Goal: Task Accomplishment & Management: Use online tool/utility

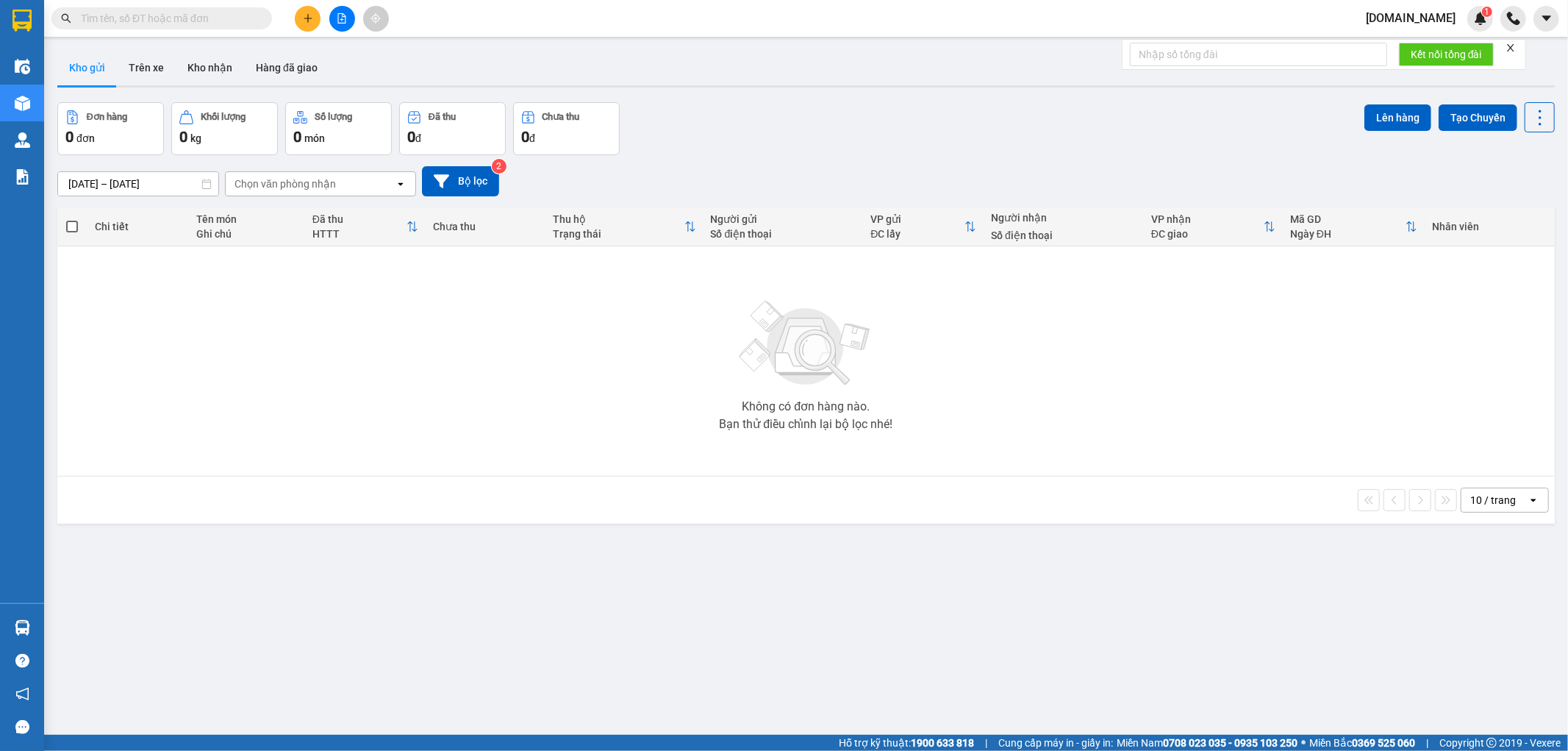
click at [1419, 26] on span "[DOMAIN_NAME]" at bounding box center [1411, 17] width 113 height 18
click at [1427, 49] on span "Đăng xuất" at bounding box center [1437, 45] width 62 height 17
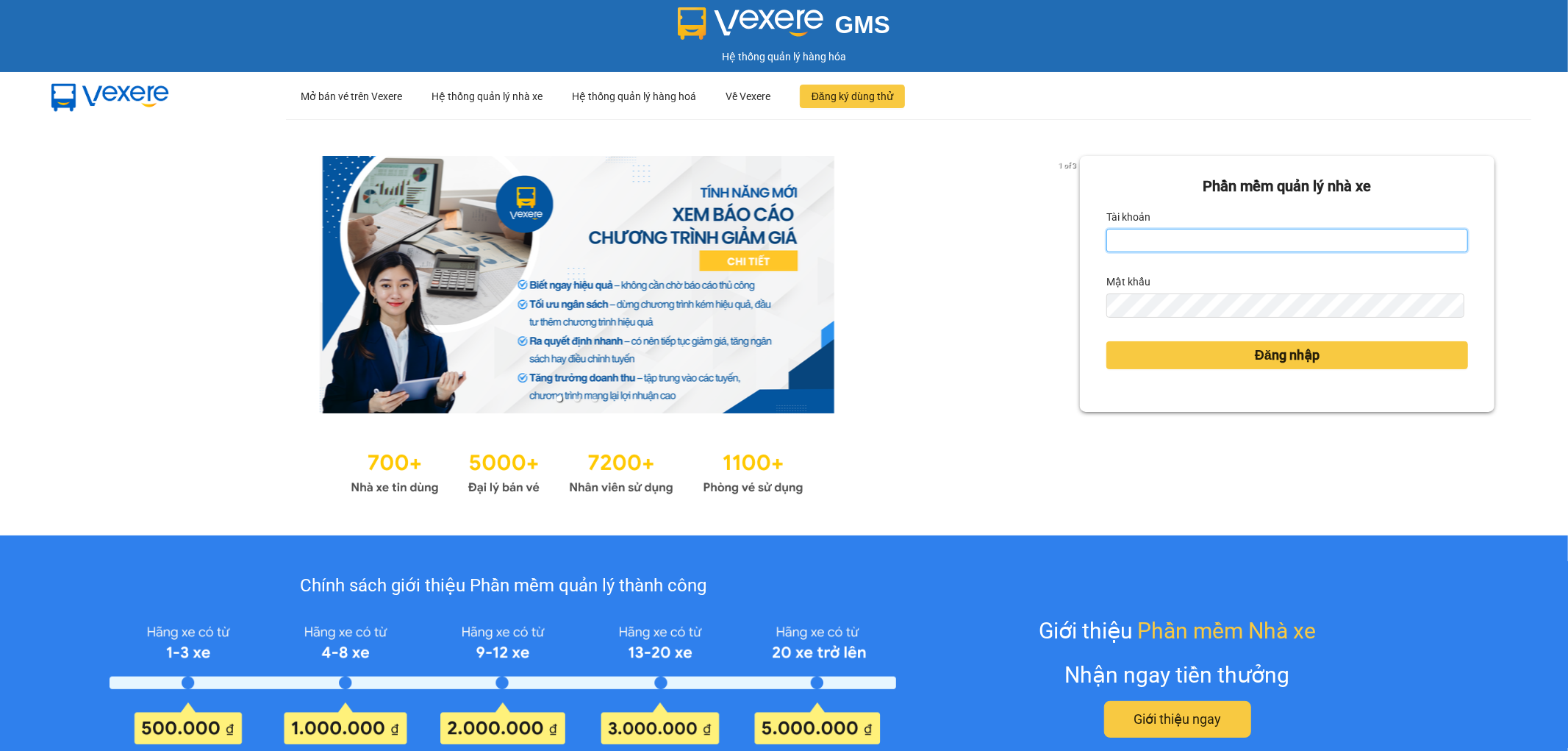
click at [1236, 232] on input "Tài khoản" at bounding box center [1288, 240] width 362 height 23
type input "[DOMAIN_NAME]"
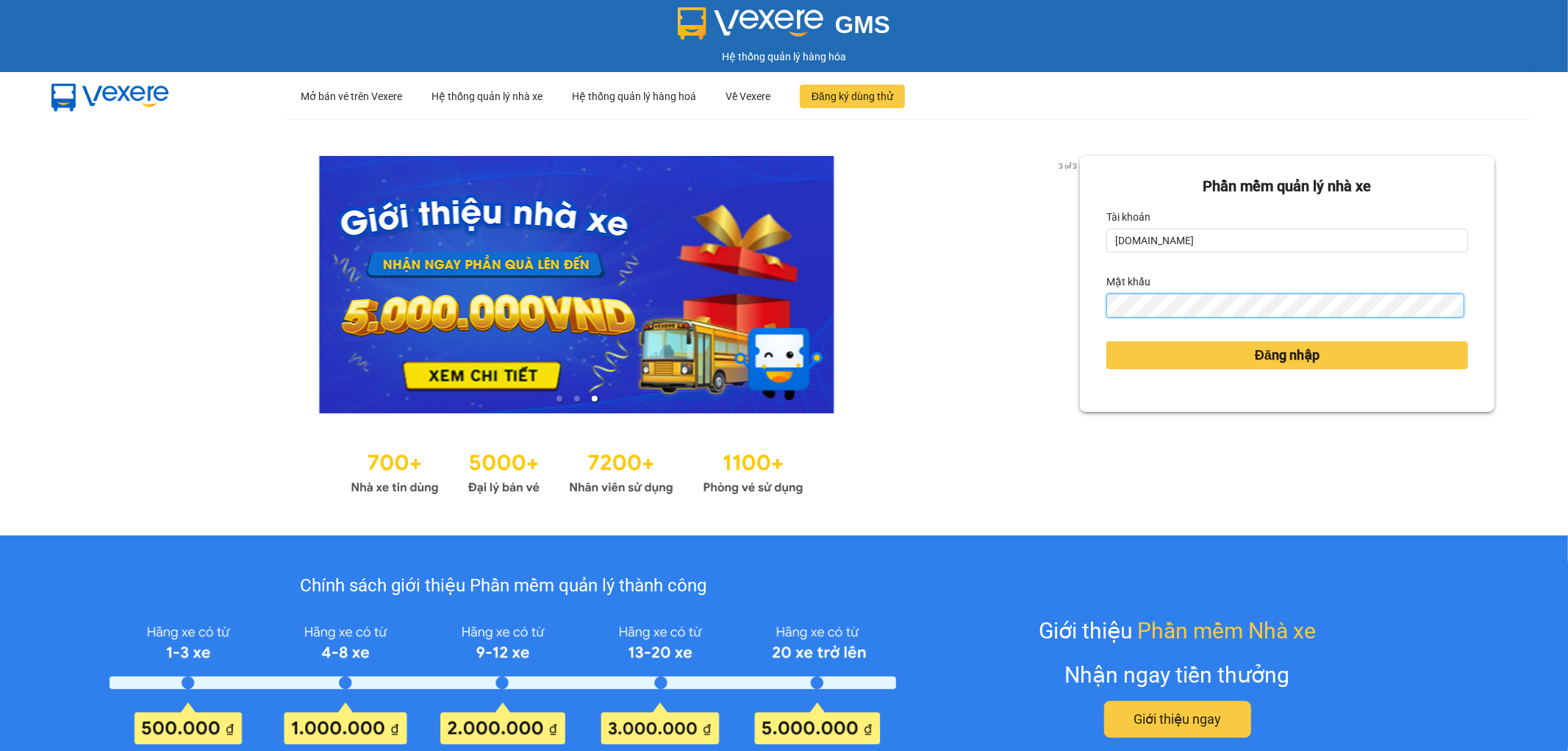
click at [1107, 341] on button "Đăng nhập" at bounding box center [1288, 355] width 362 height 28
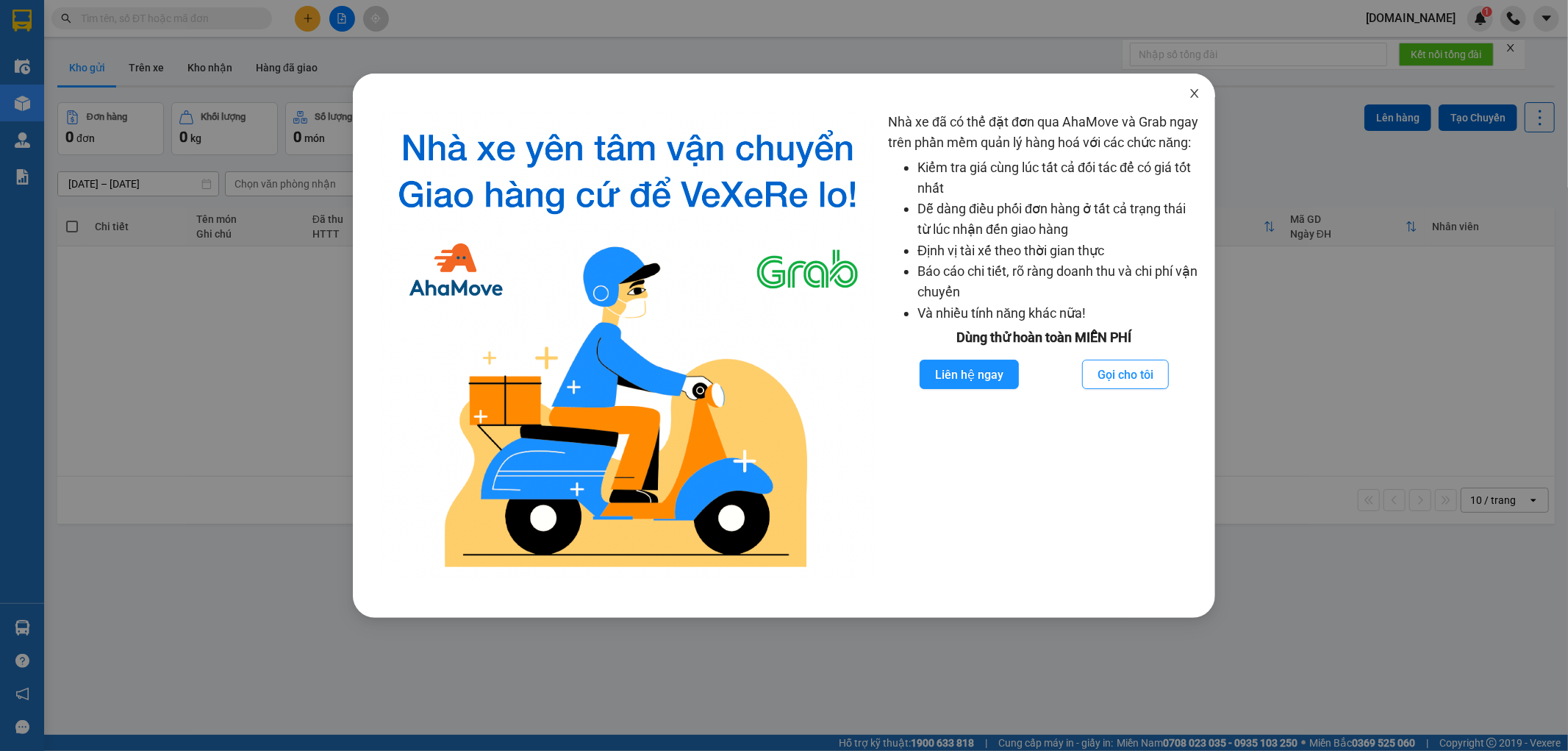
click at [1198, 86] on span "Close" at bounding box center [1195, 94] width 41 height 41
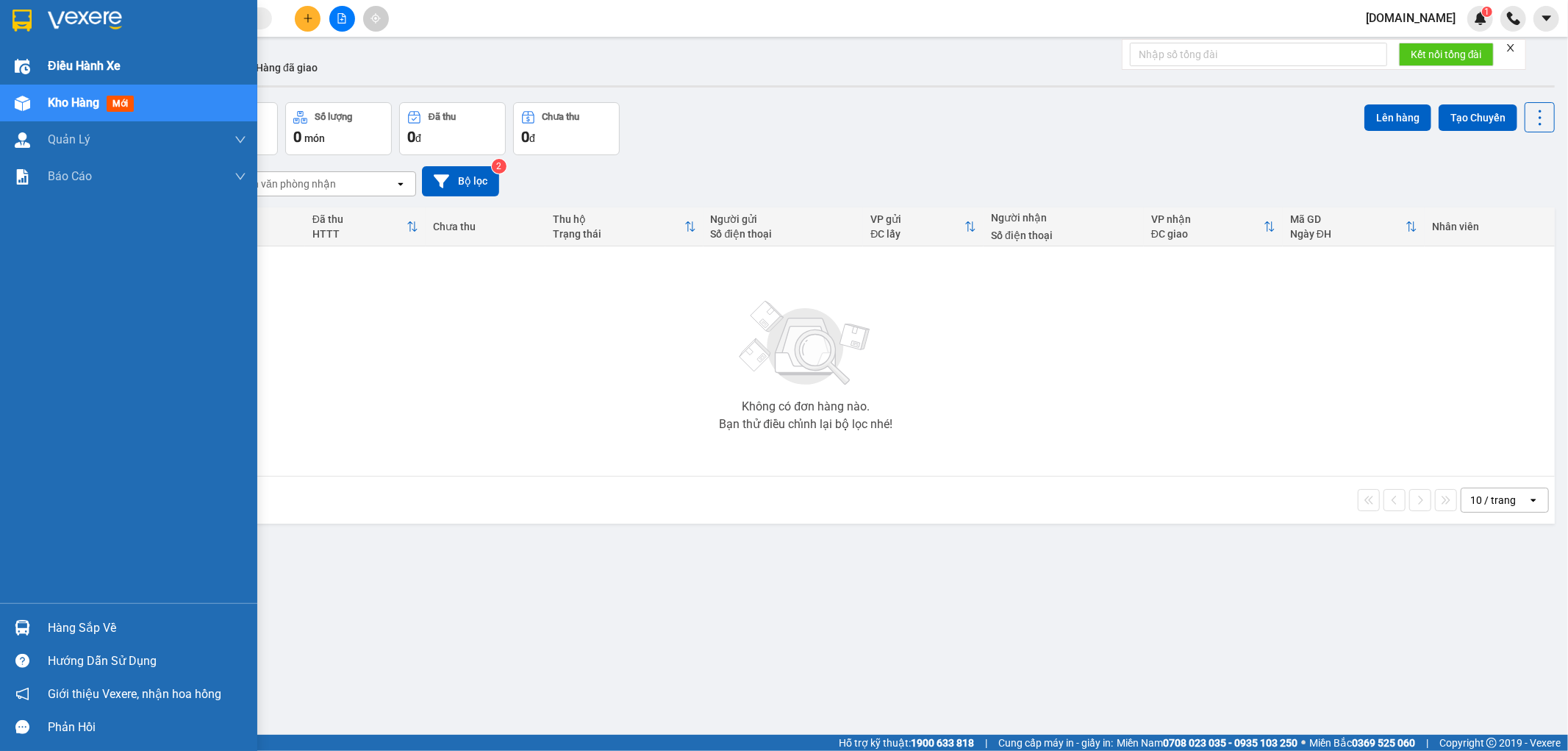
click at [85, 70] on span "Điều hành xe" at bounding box center [84, 65] width 73 height 18
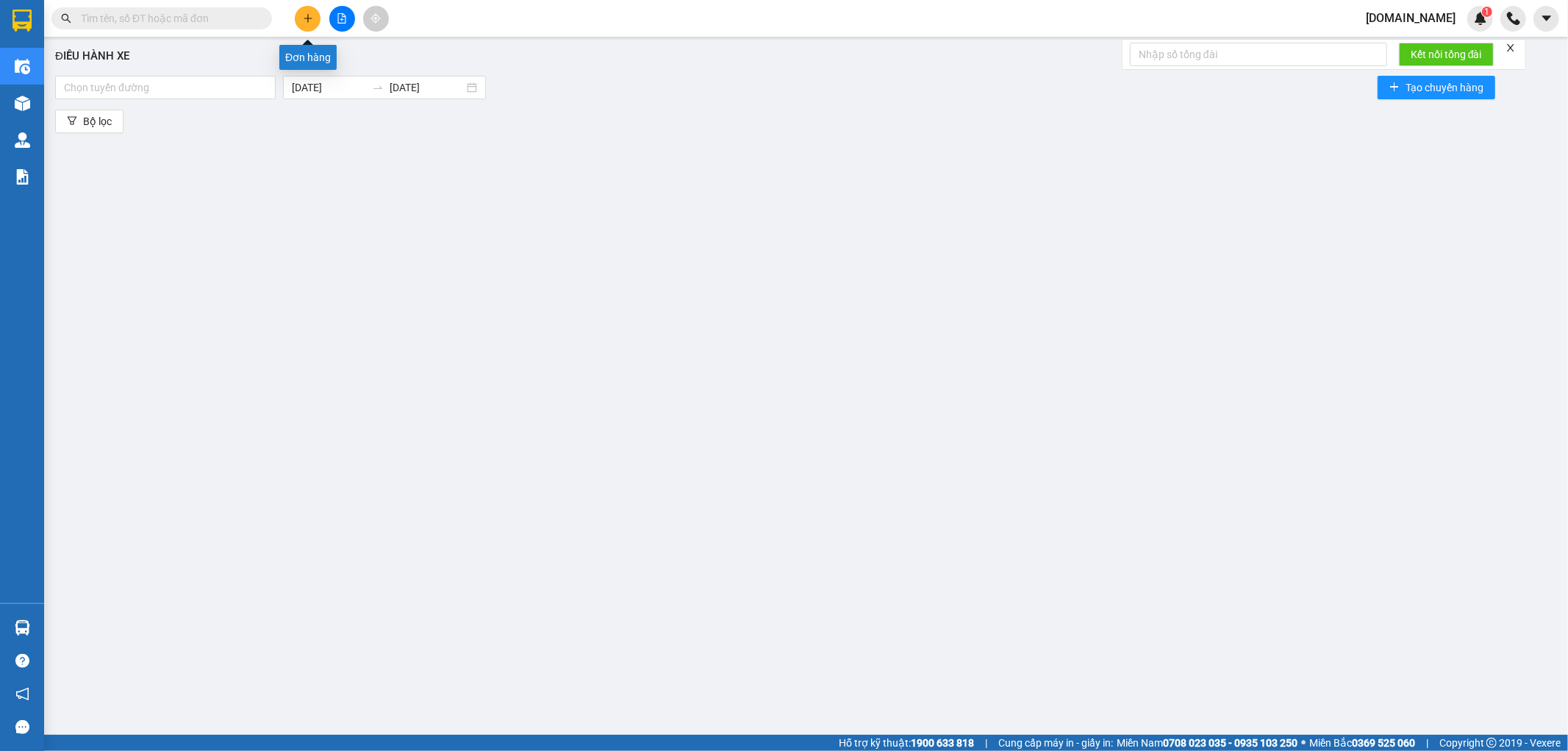
click at [297, 24] on button at bounding box center [308, 19] width 26 height 26
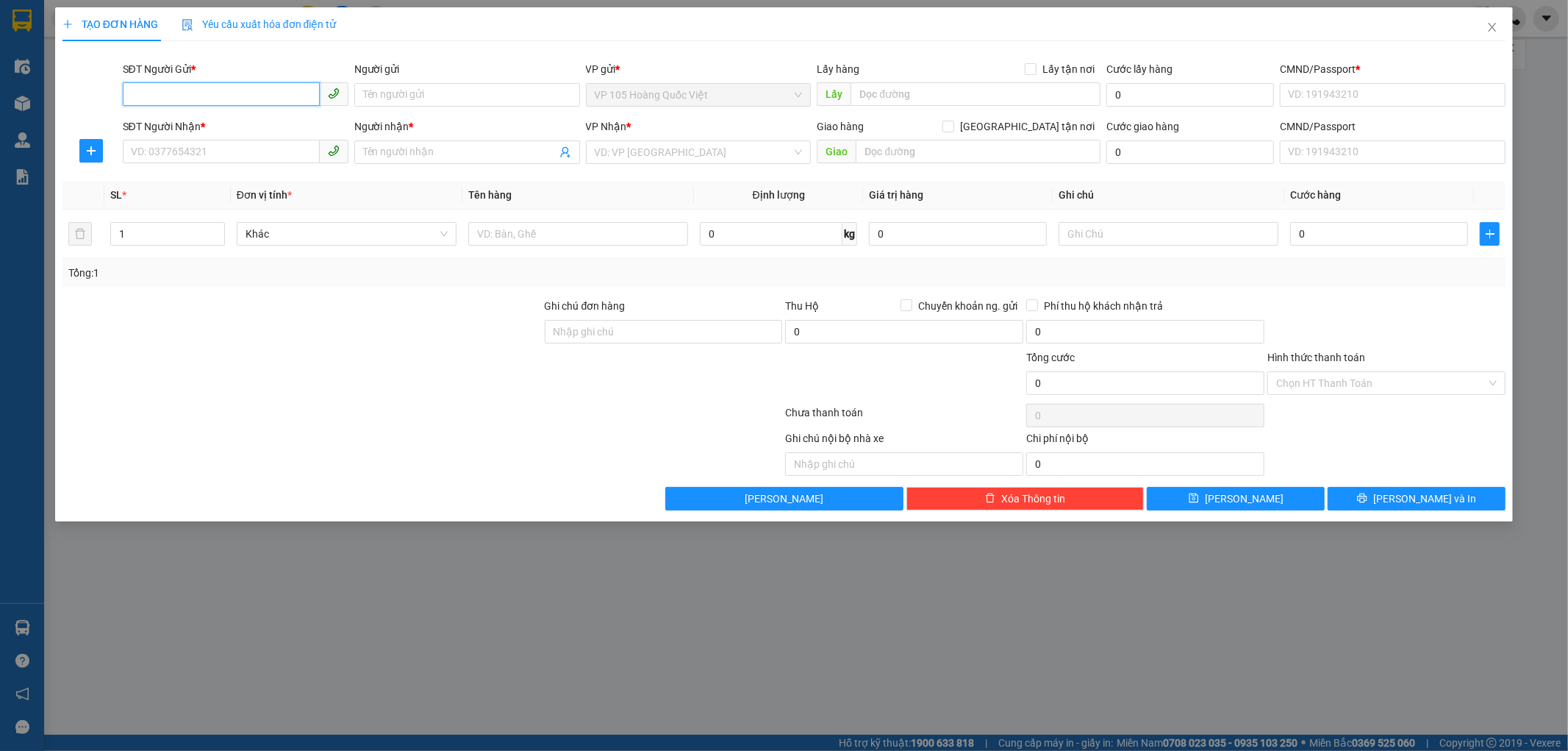
click at [190, 100] on input "SĐT Người Gửi *" at bounding box center [221, 94] width 197 height 23
paste input "0972608934"
type input "0972608934"
click at [209, 144] on input "SĐT Người Nhận *" at bounding box center [221, 151] width 197 height 23
paste input "0972608934"
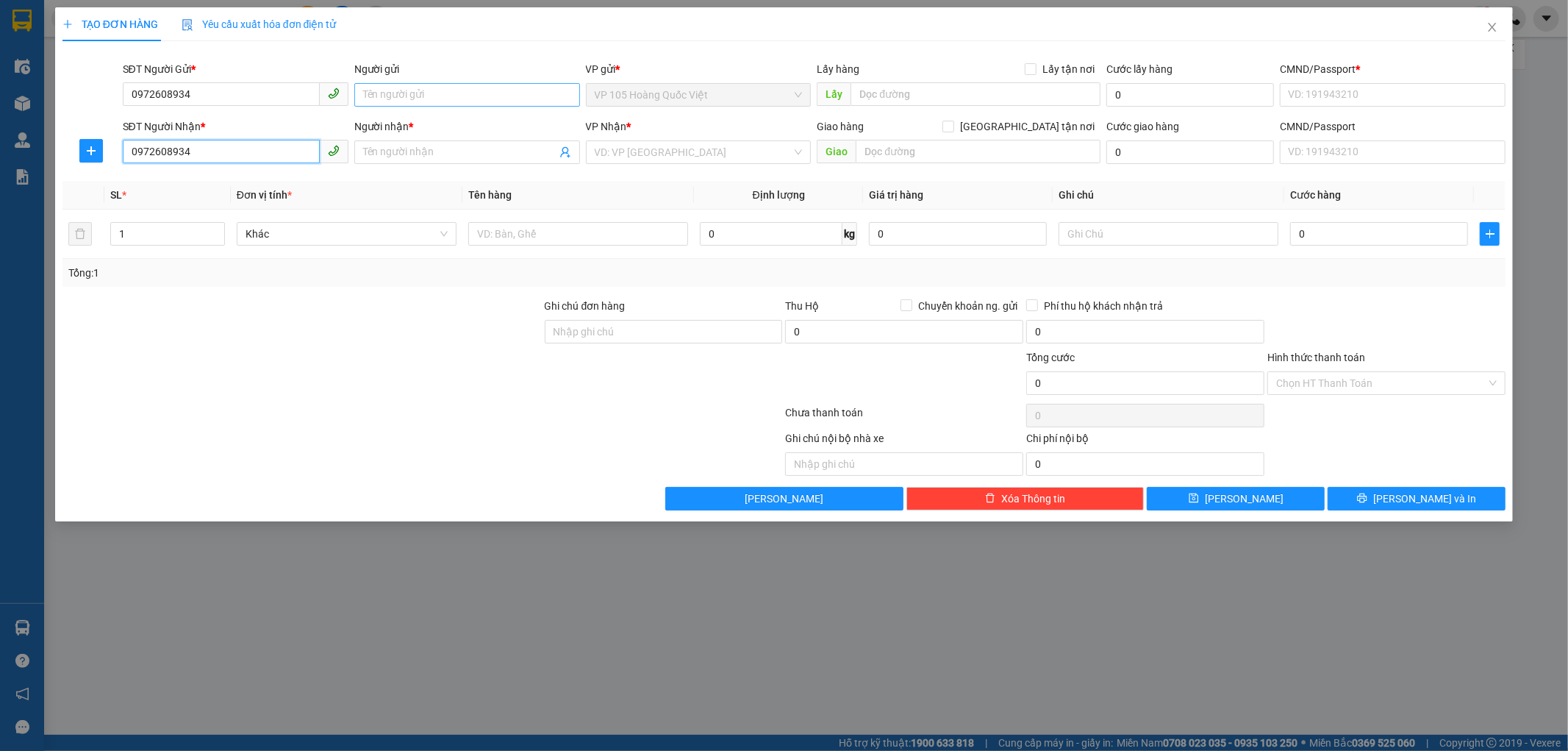
type input "0972608934"
click at [414, 92] on input "Người gửi" at bounding box center [466, 94] width 225 height 23
click at [379, 98] on input "Người gửi" at bounding box center [466, 94] width 225 height 23
type input "chị [PERSON_NAME]"
click at [218, 439] on div at bounding box center [271, 453] width 422 height 45
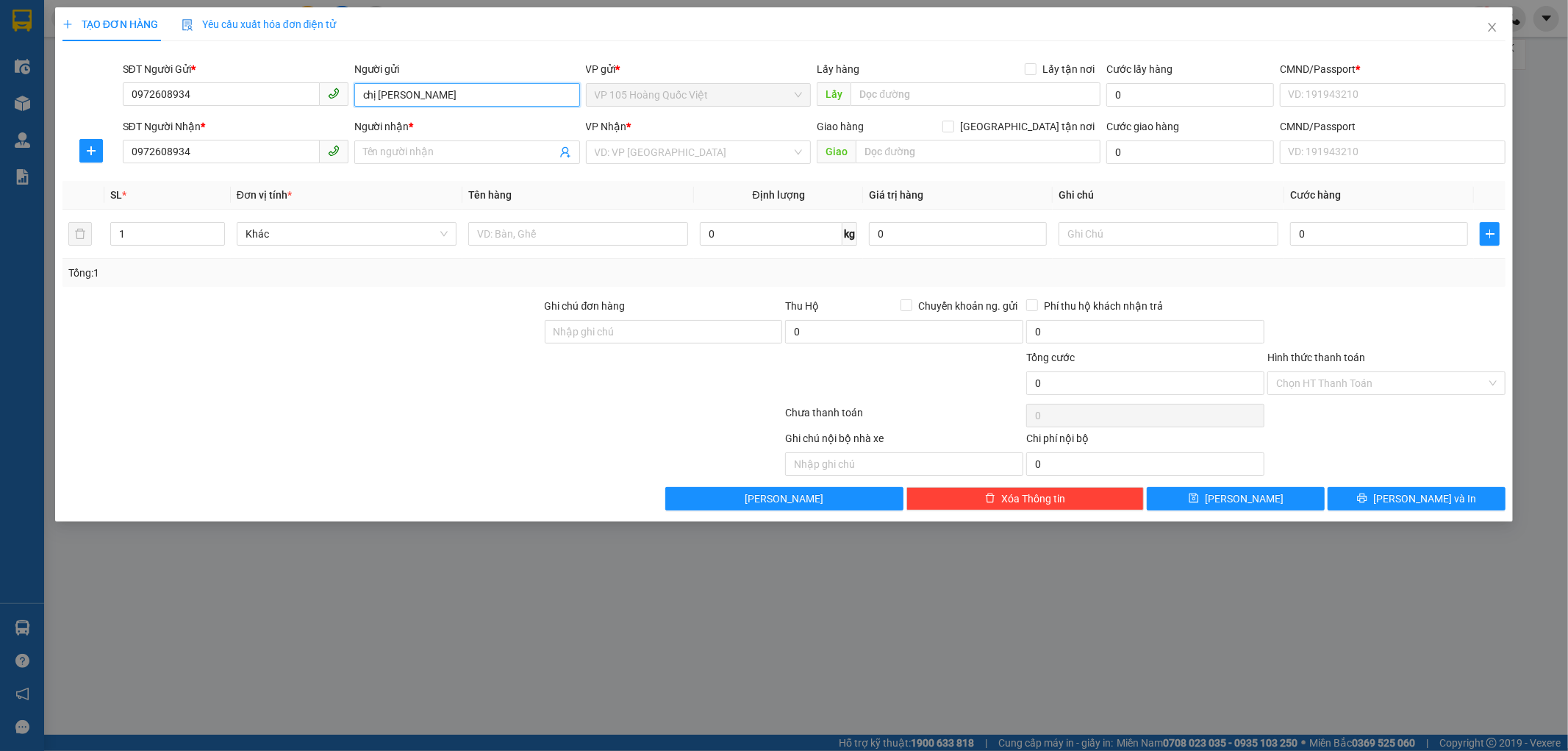
click at [415, 92] on input "chị [PERSON_NAME]" at bounding box center [466, 94] width 225 height 23
click at [415, 93] on input "chị [PERSON_NAME]" at bounding box center [466, 94] width 225 height 23
click at [449, 151] on input "Người nhận *" at bounding box center [459, 152] width 193 height 17
paste input "chị [PERSON_NAME]"
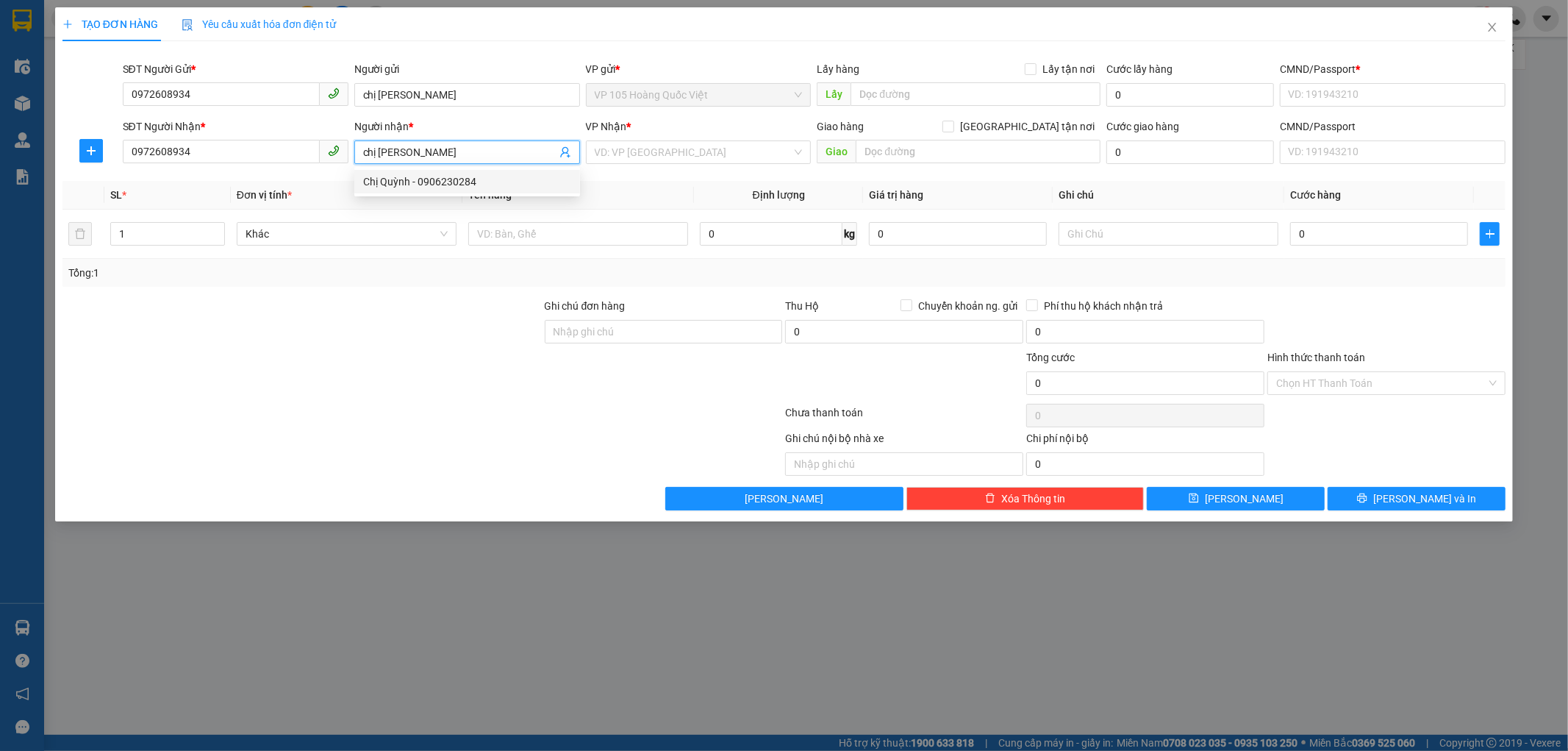
type input "chị [PERSON_NAME]"
click at [424, 320] on div at bounding box center [302, 323] width 482 height 51
click at [519, 152] on input "chị [PERSON_NAME]" at bounding box center [459, 152] width 193 height 17
click at [1360, 91] on input "CMND/Passport *" at bounding box center [1392, 94] width 225 height 23
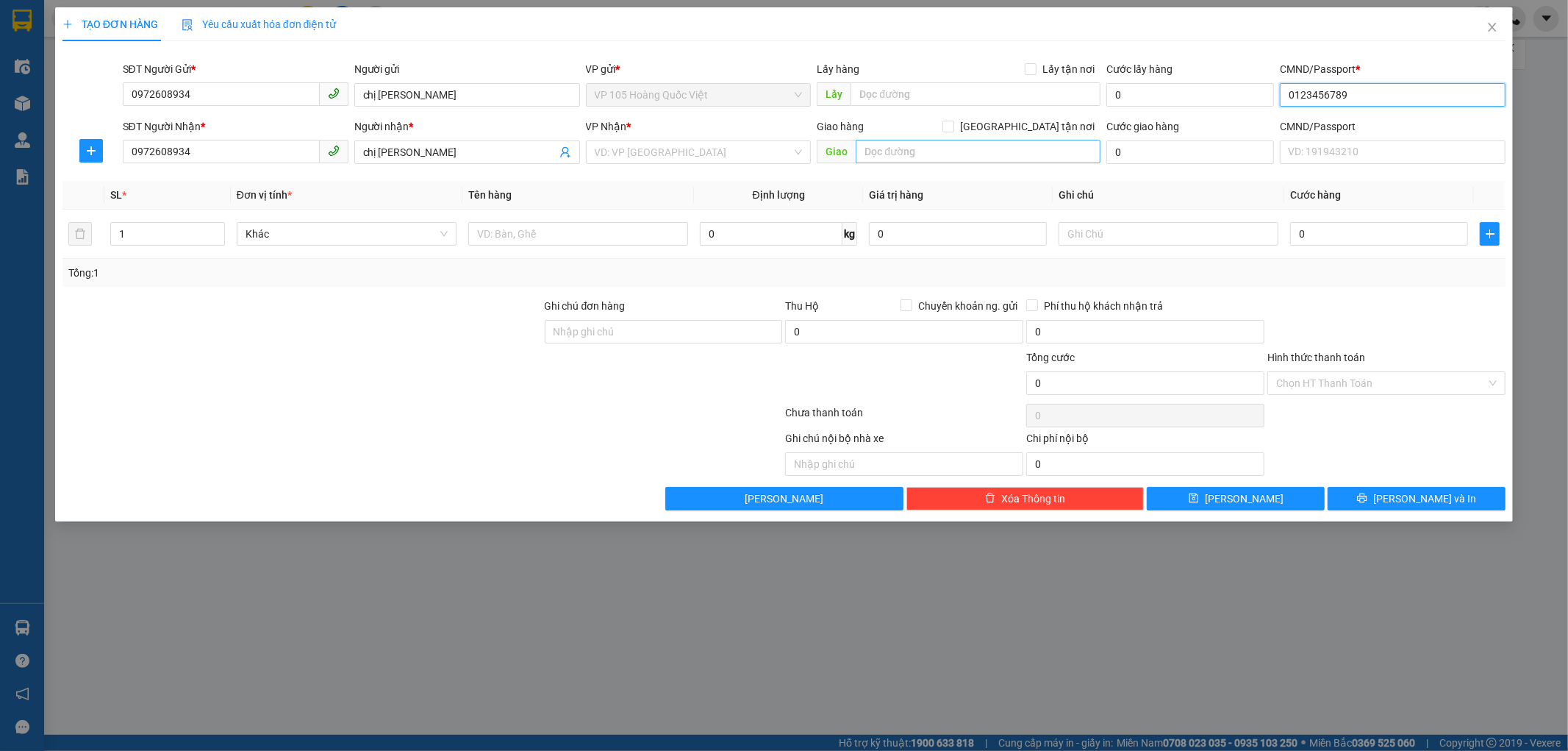
type input "0123456789"
click at [996, 164] on input "text" at bounding box center [978, 151] width 245 height 23
click at [672, 153] on input "search" at bounding box center [694, 151] width 198 height 22
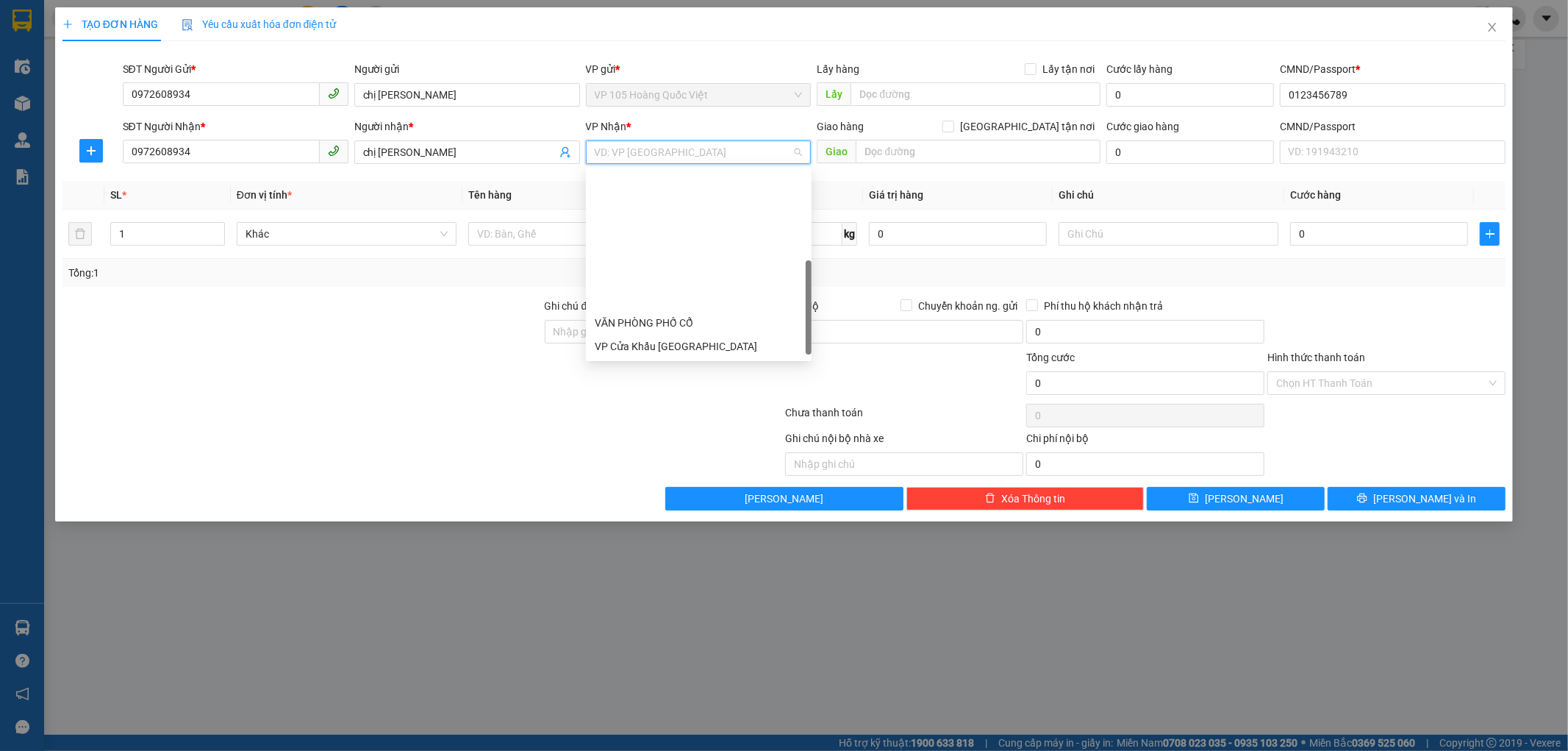
scroll to position [187, 0]
click at [653, 322] on div "VP Sapa" at bounding box center [699, 324] width 208 height 17
click at [590, 447] on div at bounding box center [633, 453] width 301 height 45
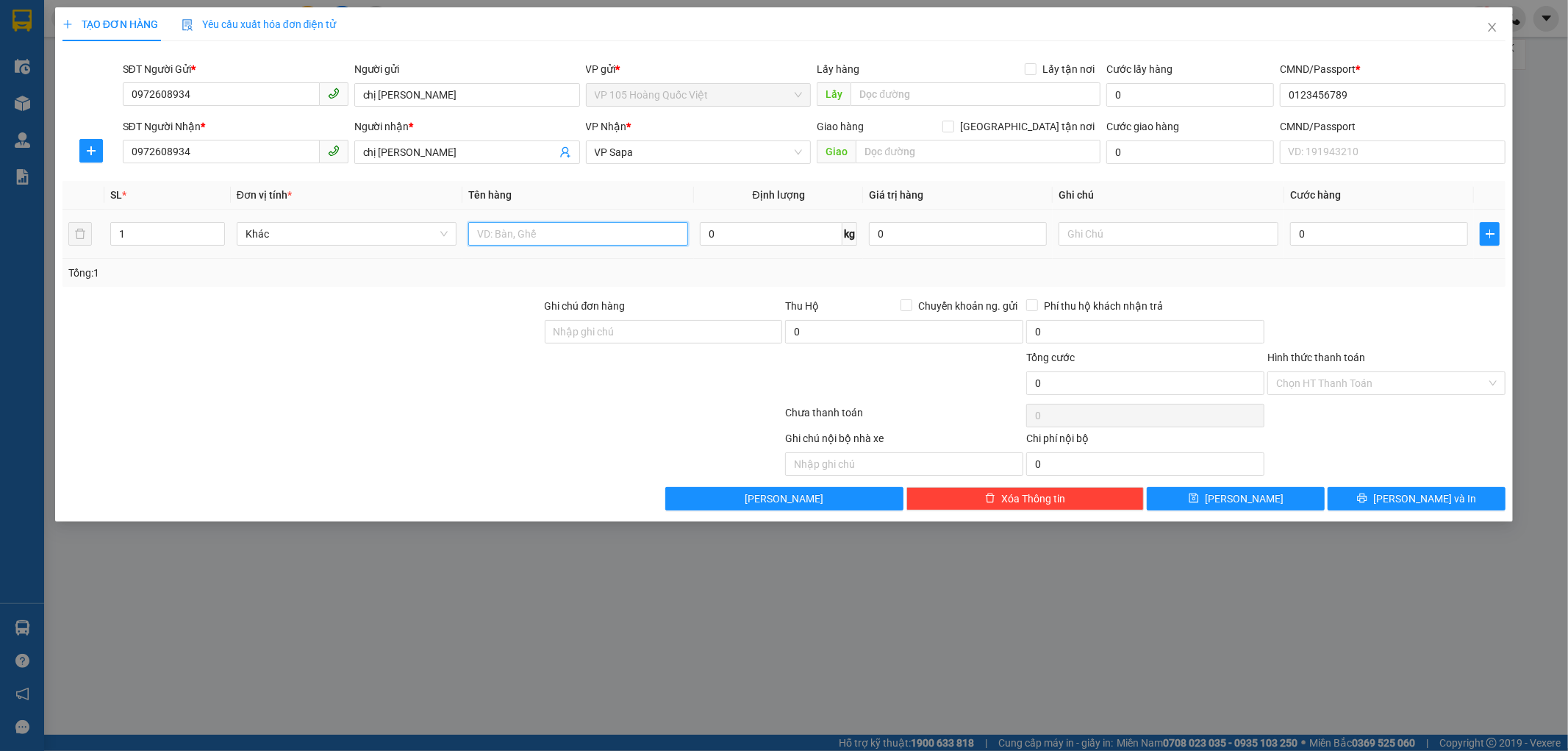
click at [534, 231] on input "text" at bounding box center [578, 233] width 220 height 23
click at [1092, 238] on input "text" at bounding box center [1169, 233] width 220 height 23
type input "HÀNG DỄ VỠ"
type input "5"
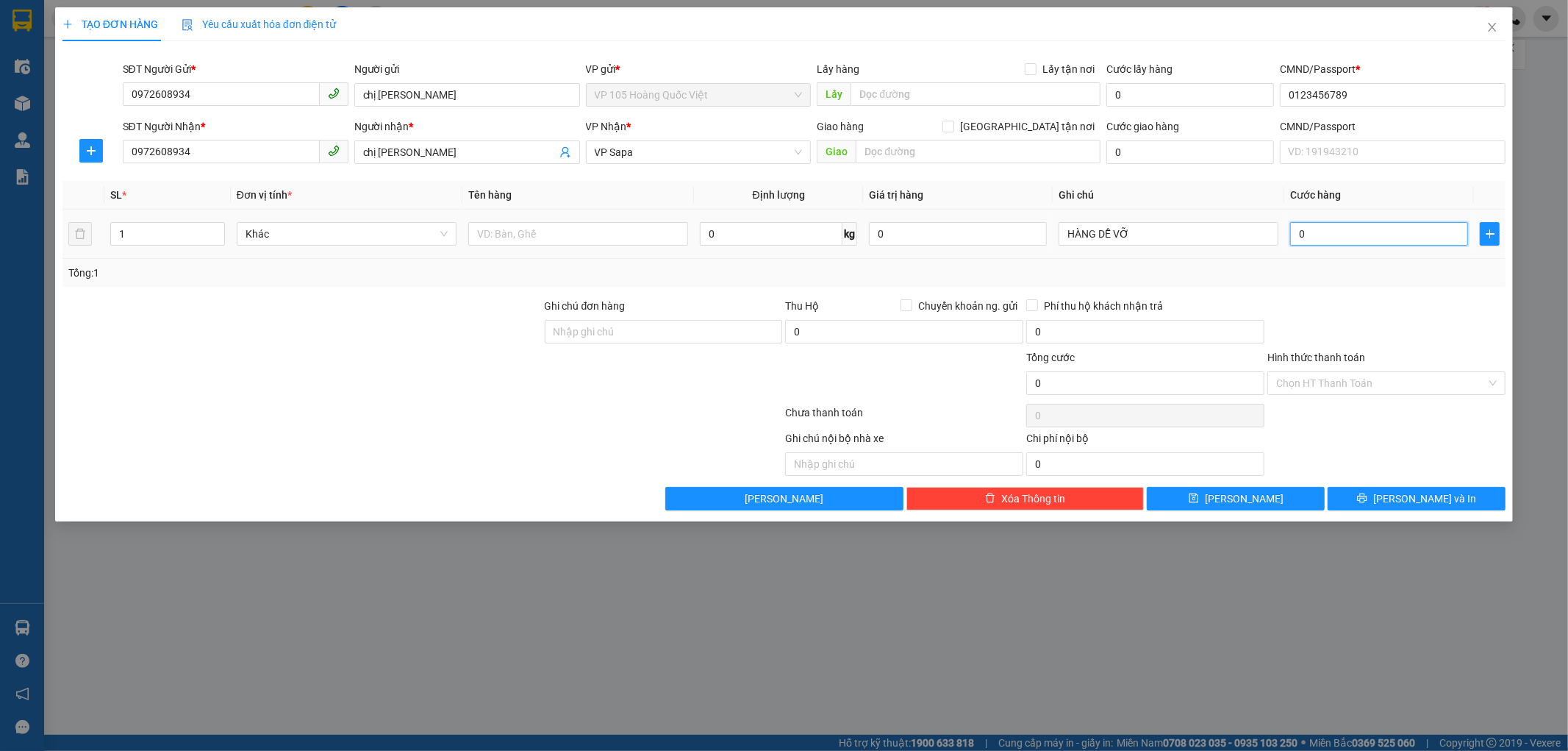
type input "5"
type input "50"
type input "50.000"
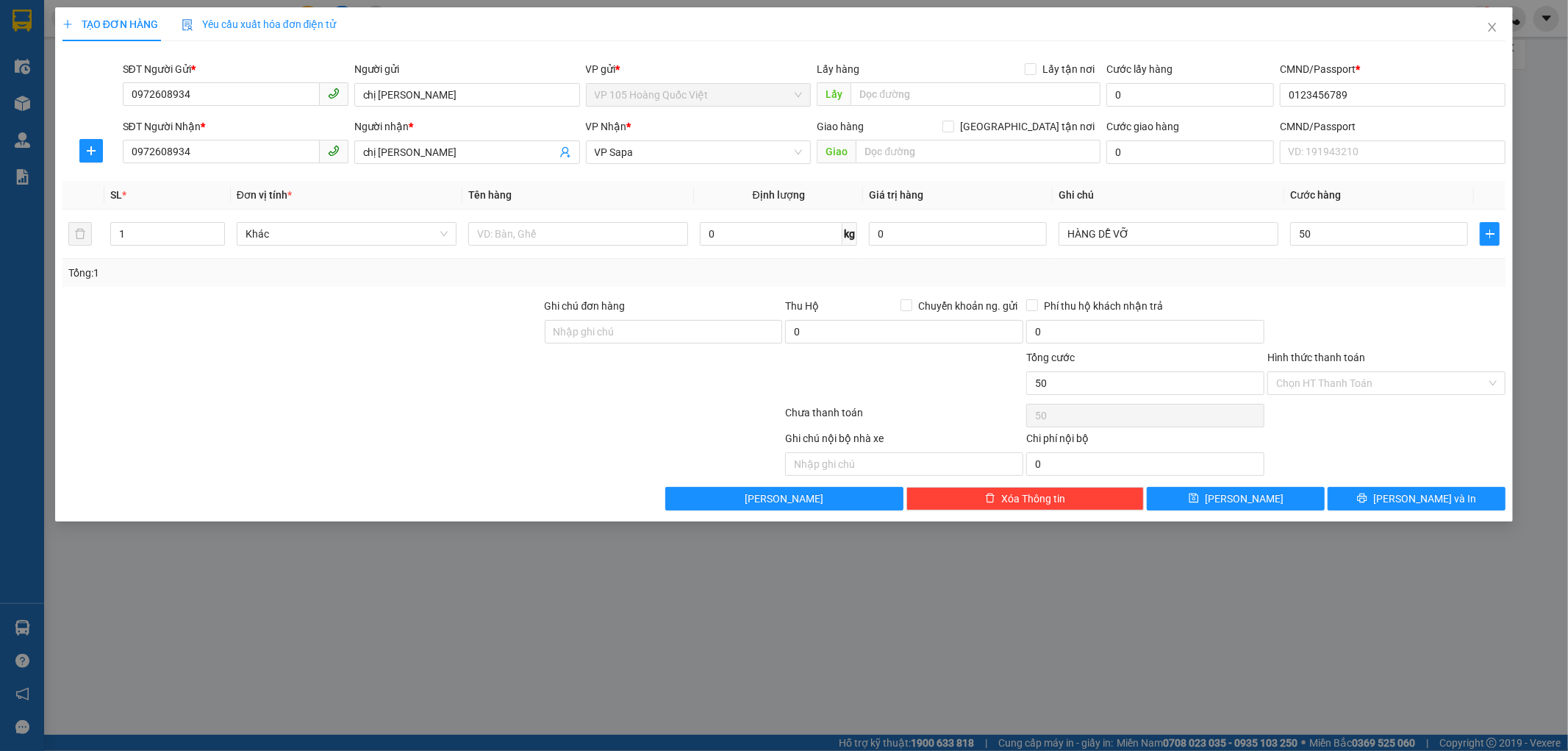
type input "50.000"
click at [1353, 283] on div "Tổng: 1" at bounding box center [785, 272] width 1444 height 28
click at [530, 239] on input "text" at bounding box center [578, 233] width 220 height 23
type input "M"
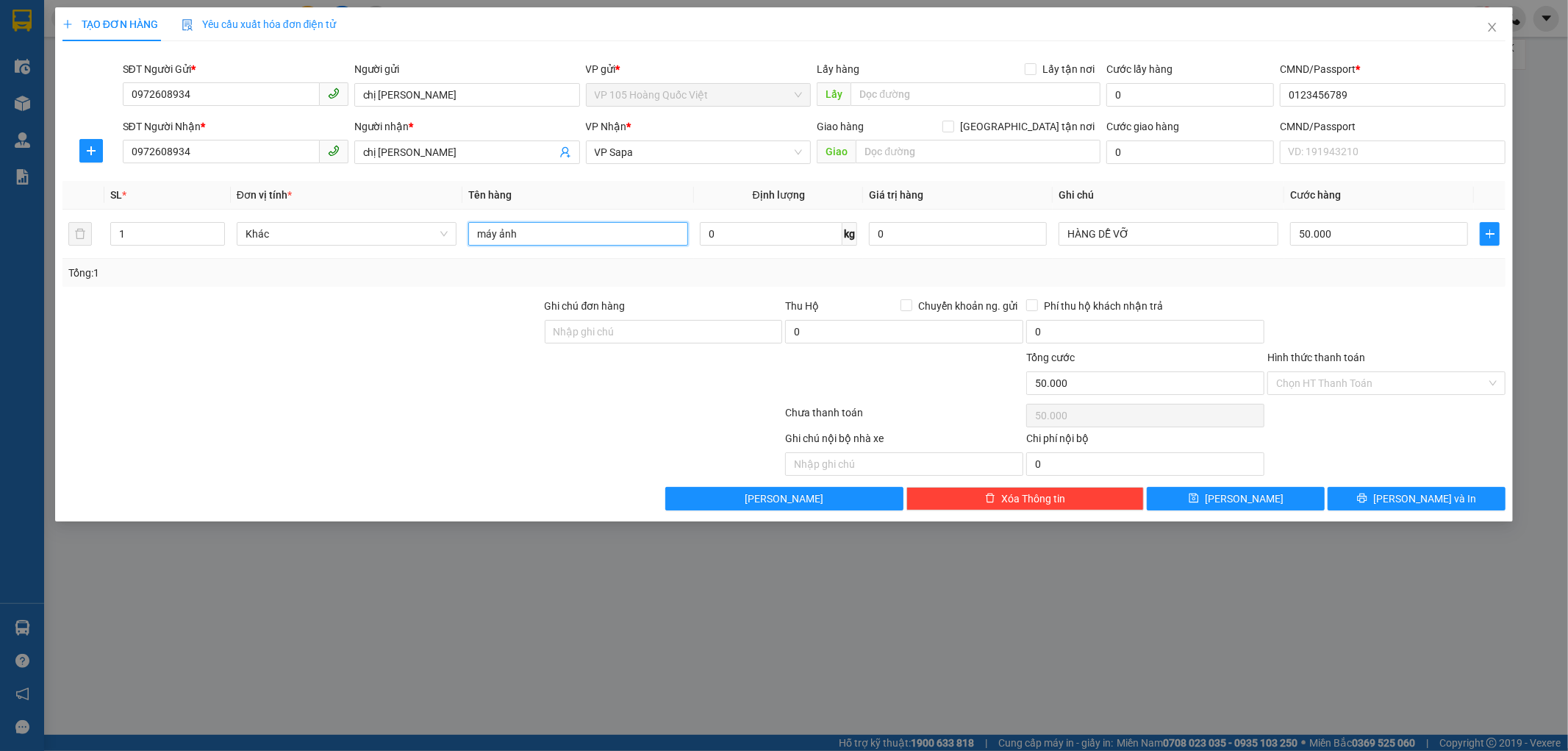
type input "máy ảnh"
click at [565, 414] on div at bounding box center [423, 416] width 724 height 30
click at [1338, 392] on input "Hình thức thanh toán" at bounding box center [1382, 383] width 211 height 22
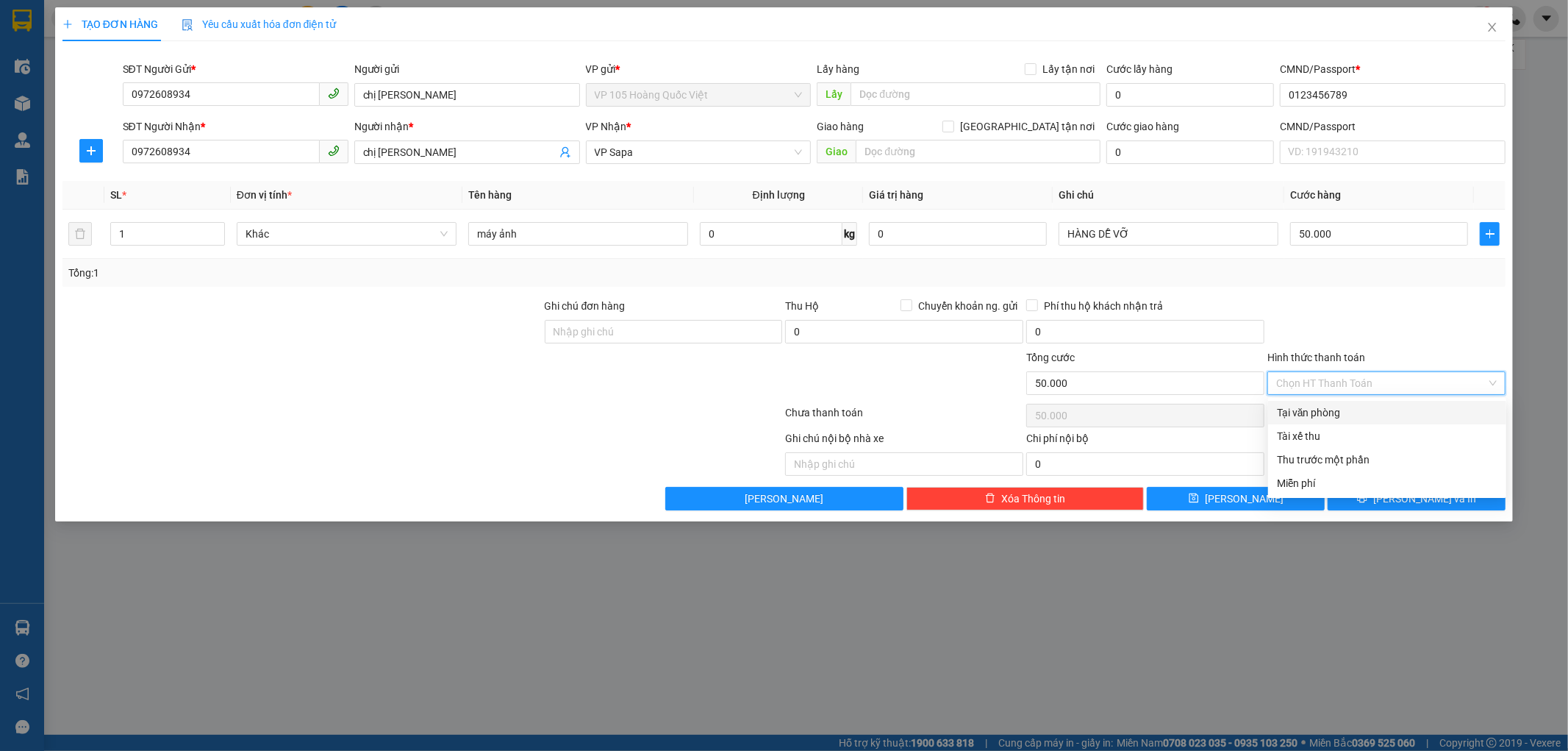
click at [1343, 329] on div at bounding box center [1386, 323] width 241 height 51
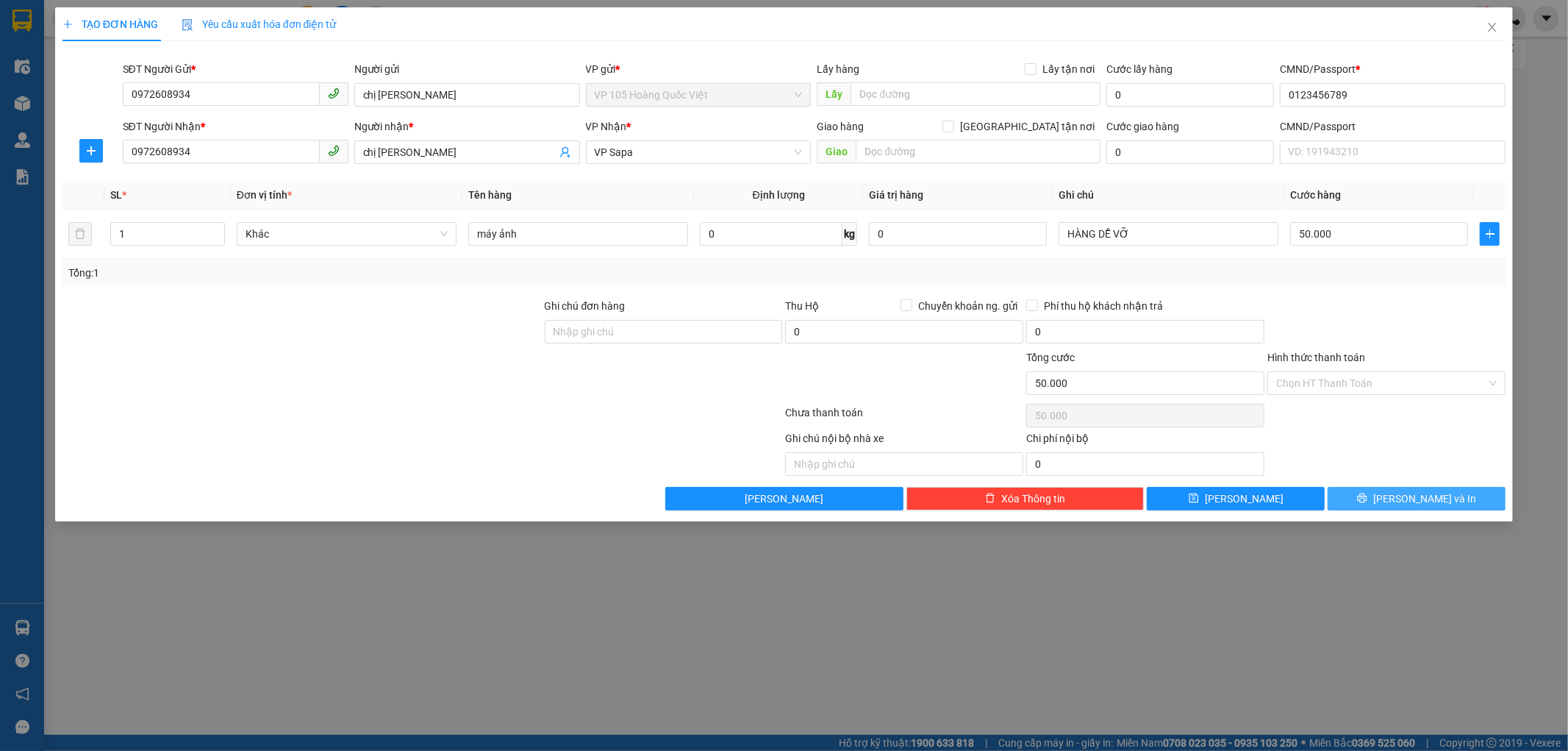
click at [1407, 493] on span "[PERSON_NAME] và In" at bounding box center [1425, 499] width 103 height 17
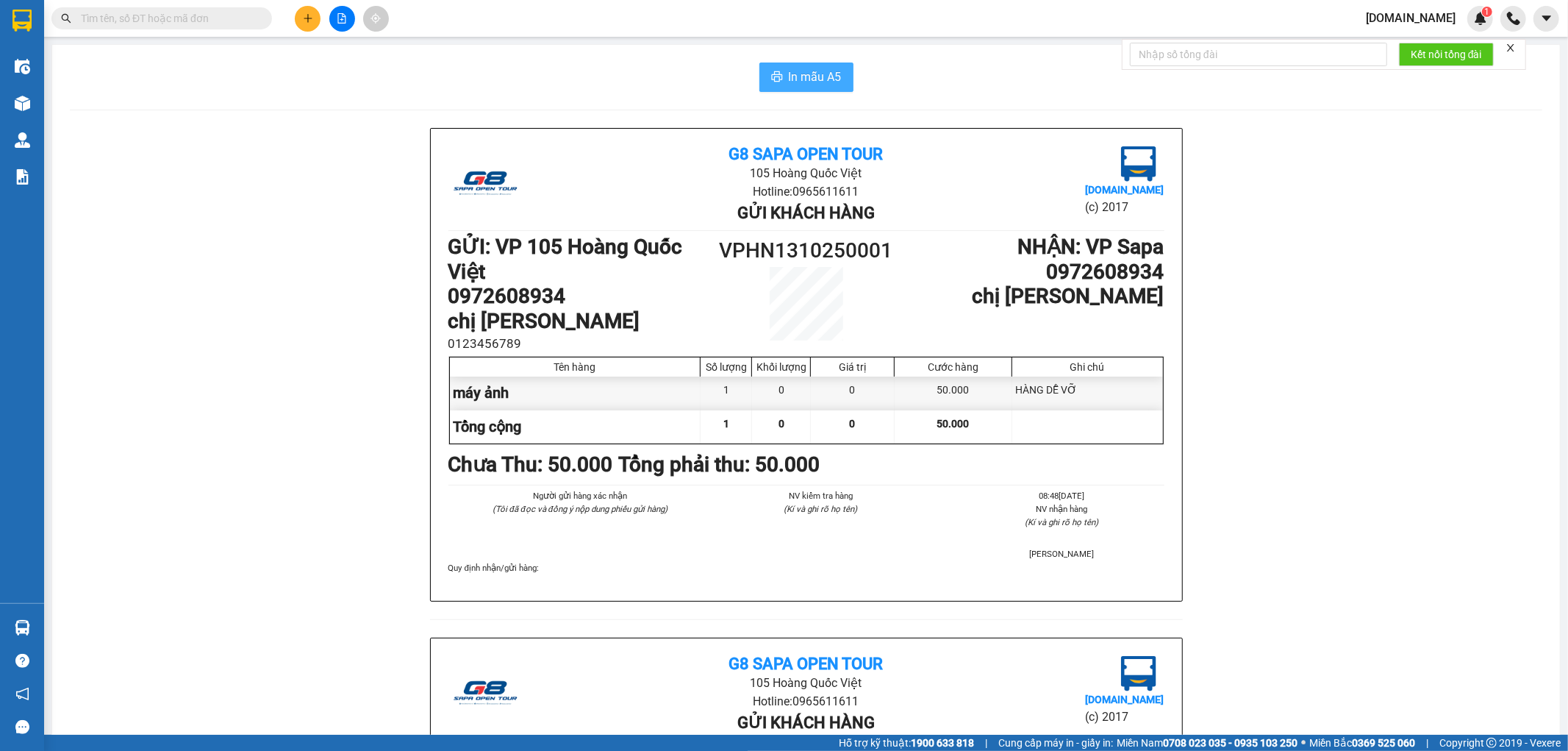
click at [796, 84] on span "In mẫu A5" at bounding box center [815, 77] width 53 height 18
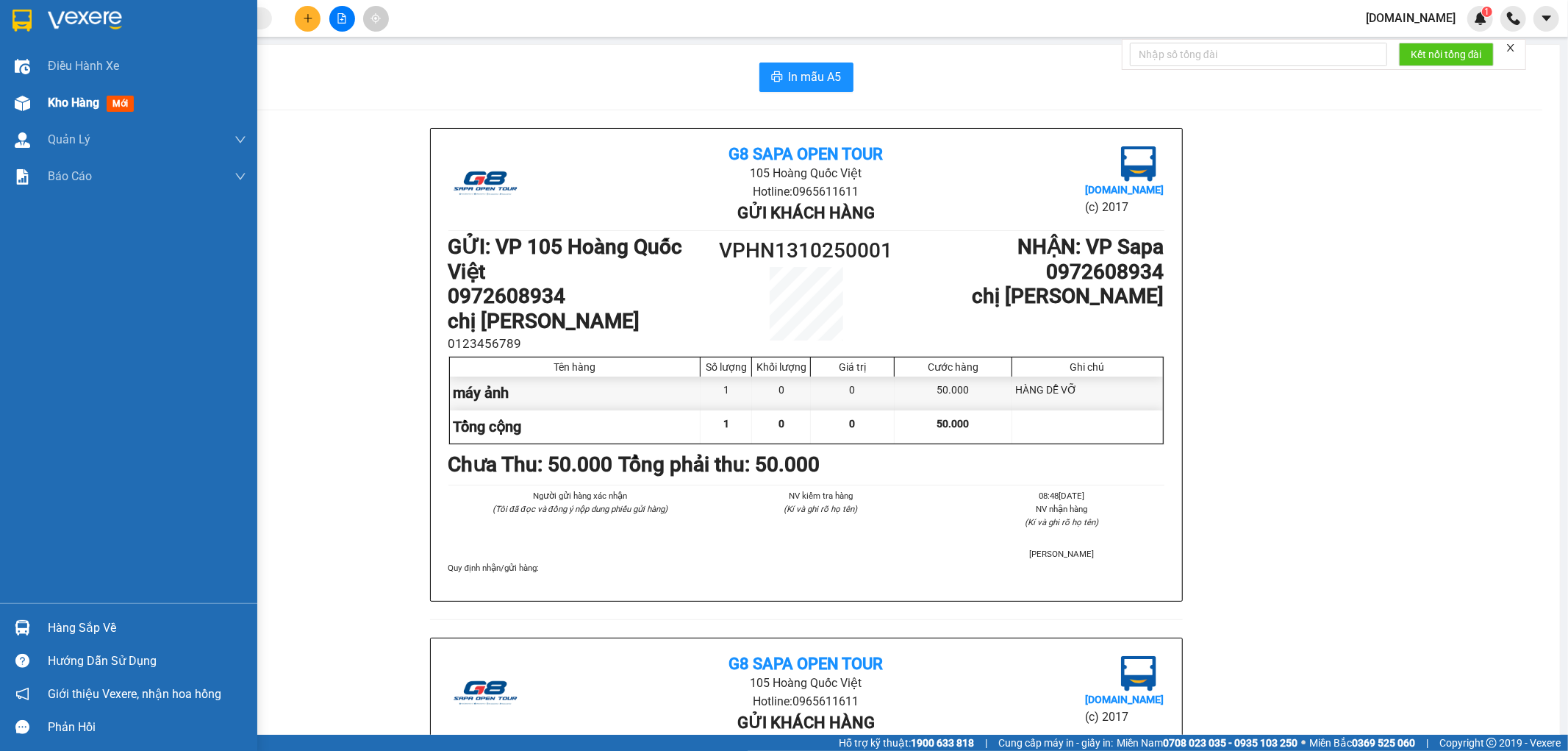
click at [69, 99] on span "Kho hàng" at bounding box center [73, 103] width 51 height 14
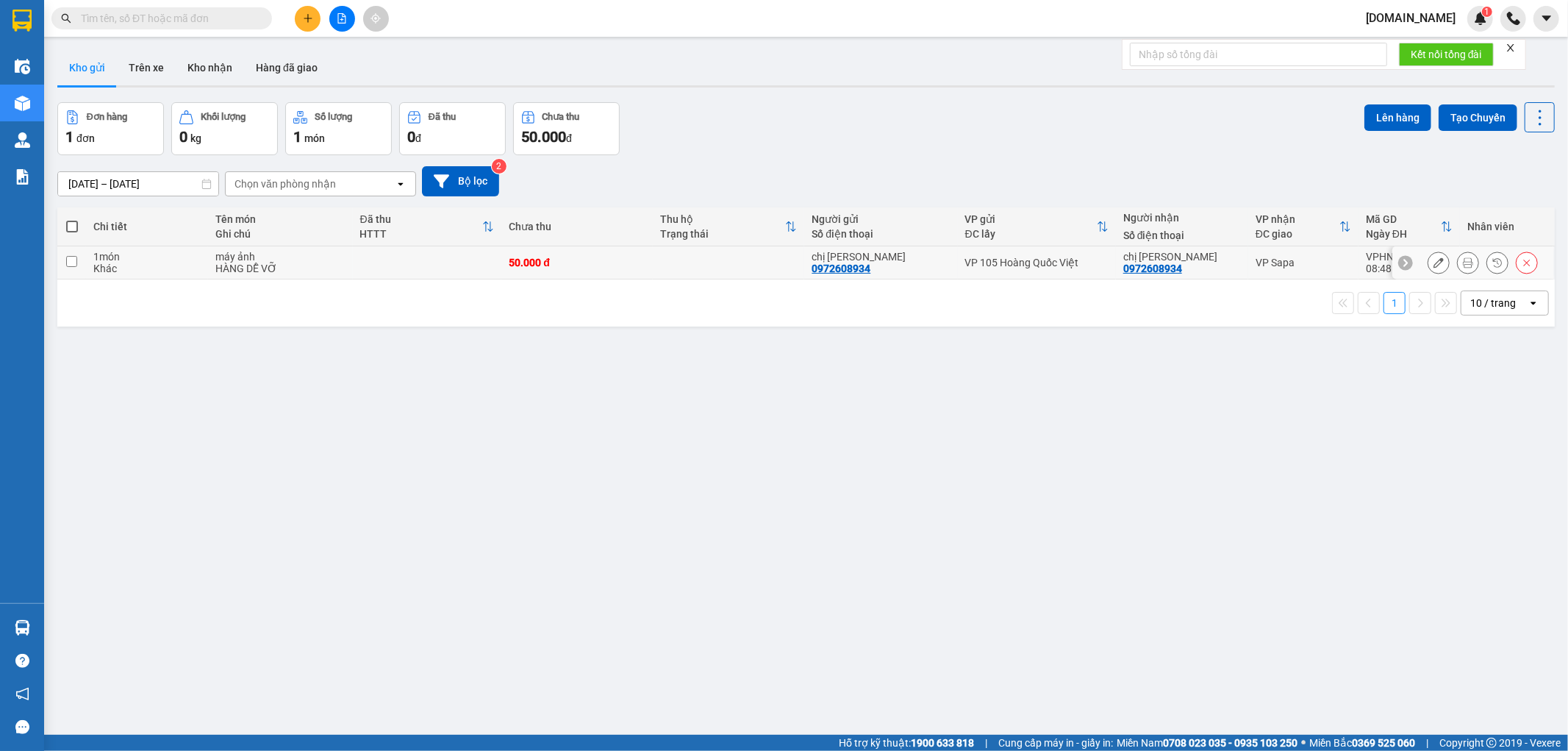
click at [74, 256] on input "checkbox" at bounding box center [71, 261] width 11 height 11
checkbox input "true"
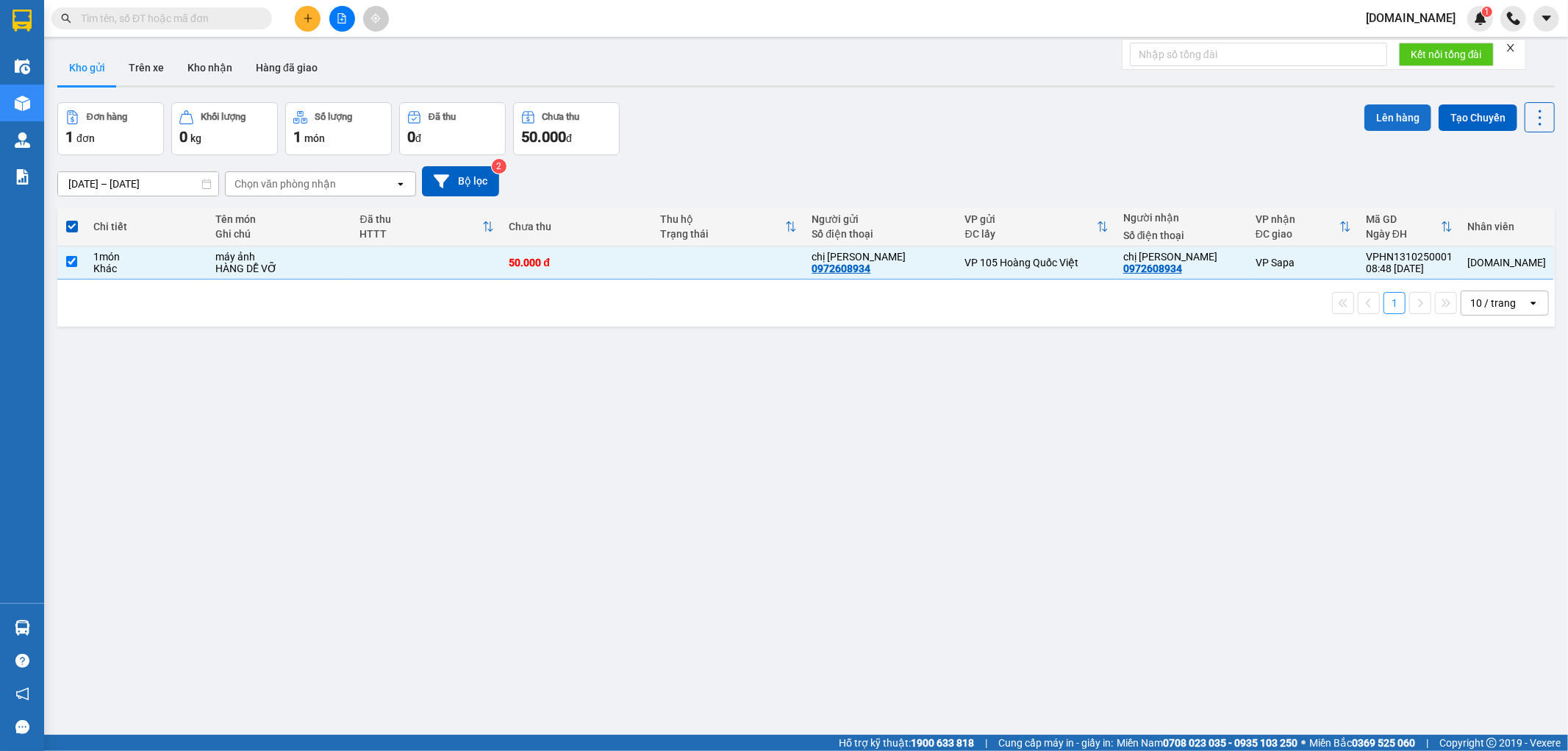
click at [1397, 114] on button "Lên hàng" at bounding box center [1397, 117] width 67 height 26
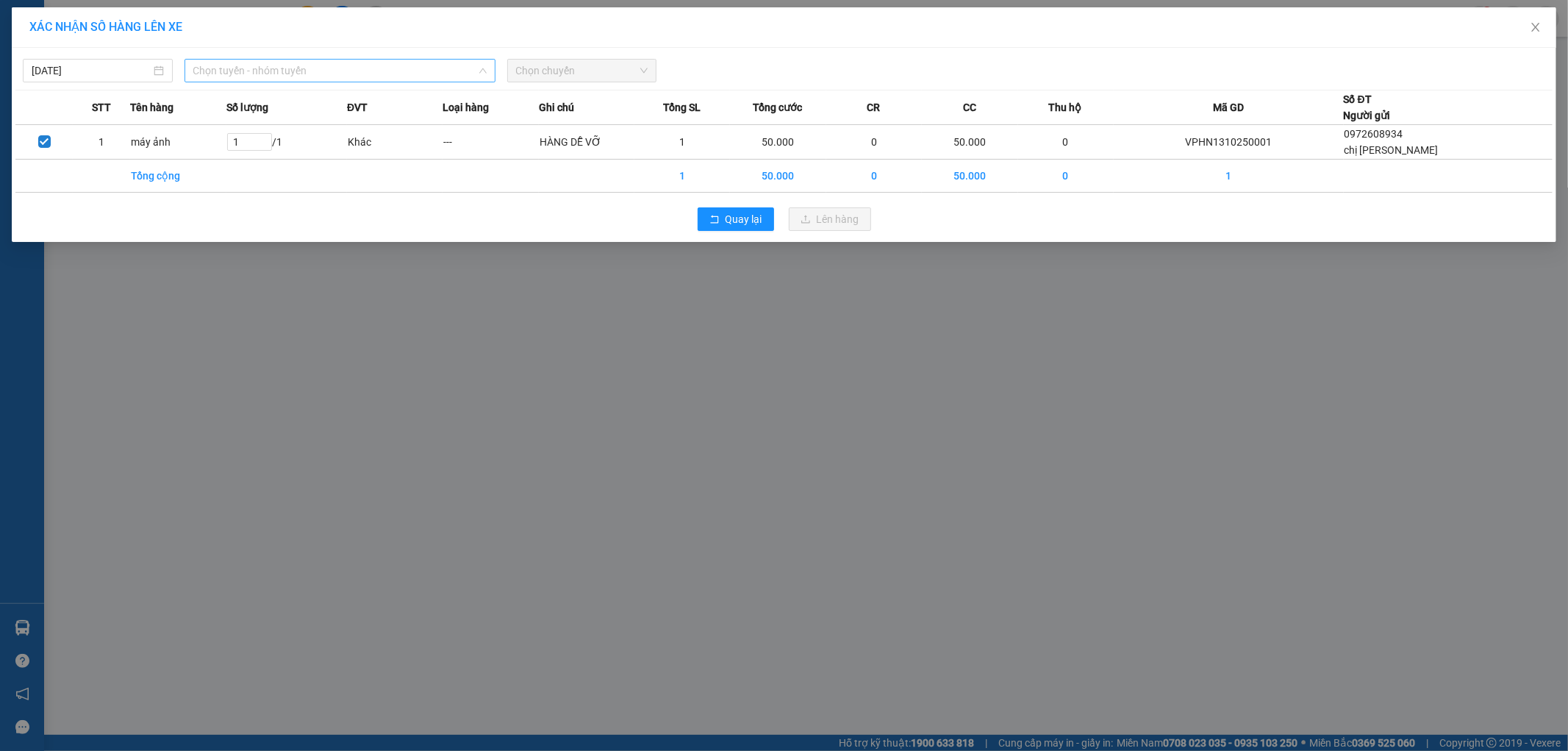
click at [277, 74] on span "Chọn tuyến - nhóm tuyến" at bounding box center [339, 70] width 293 height 22
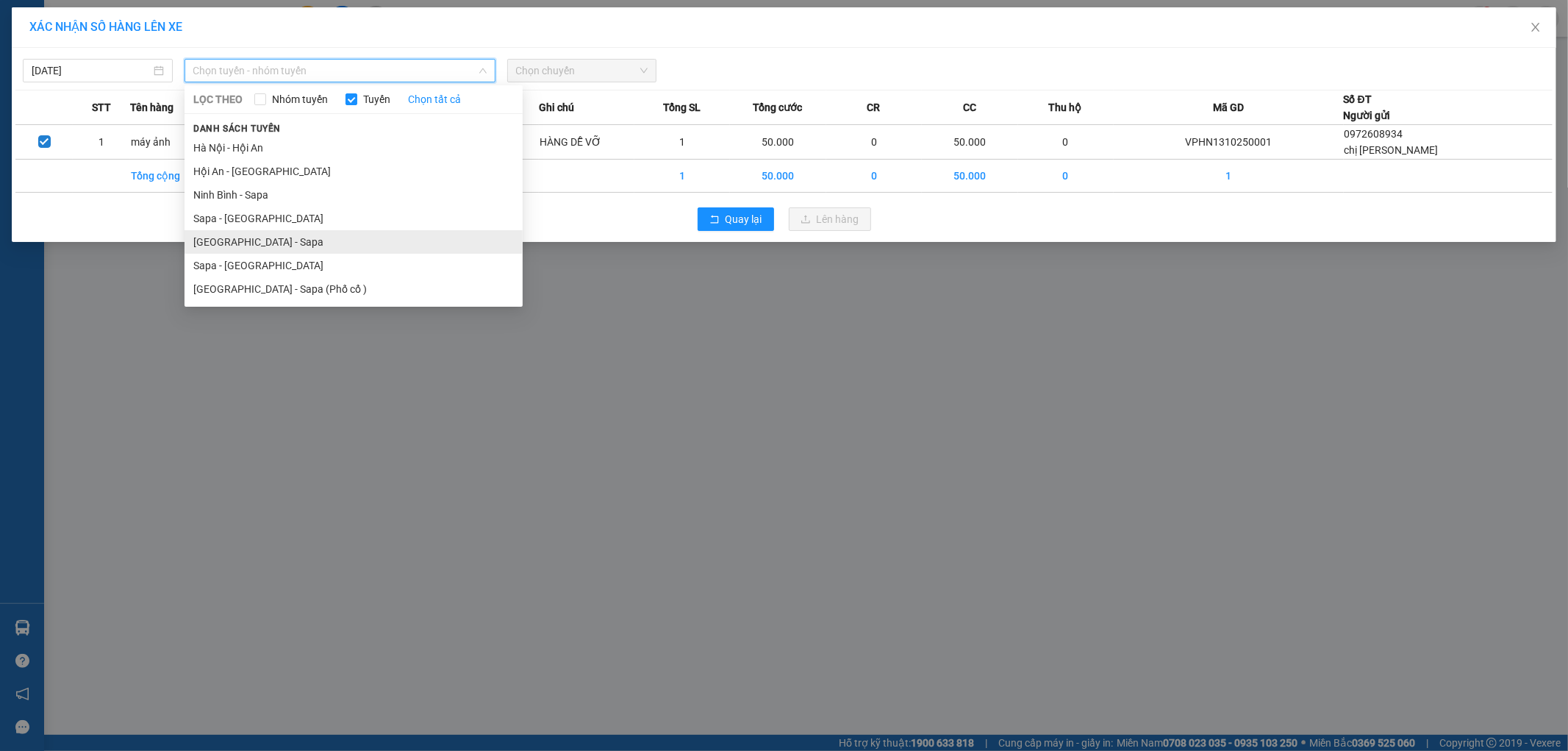
click at [244, 245] on li "[GEOGRAPHIC_DATA] - Sapa" at bounding box center [353, 241] width 338 height 23
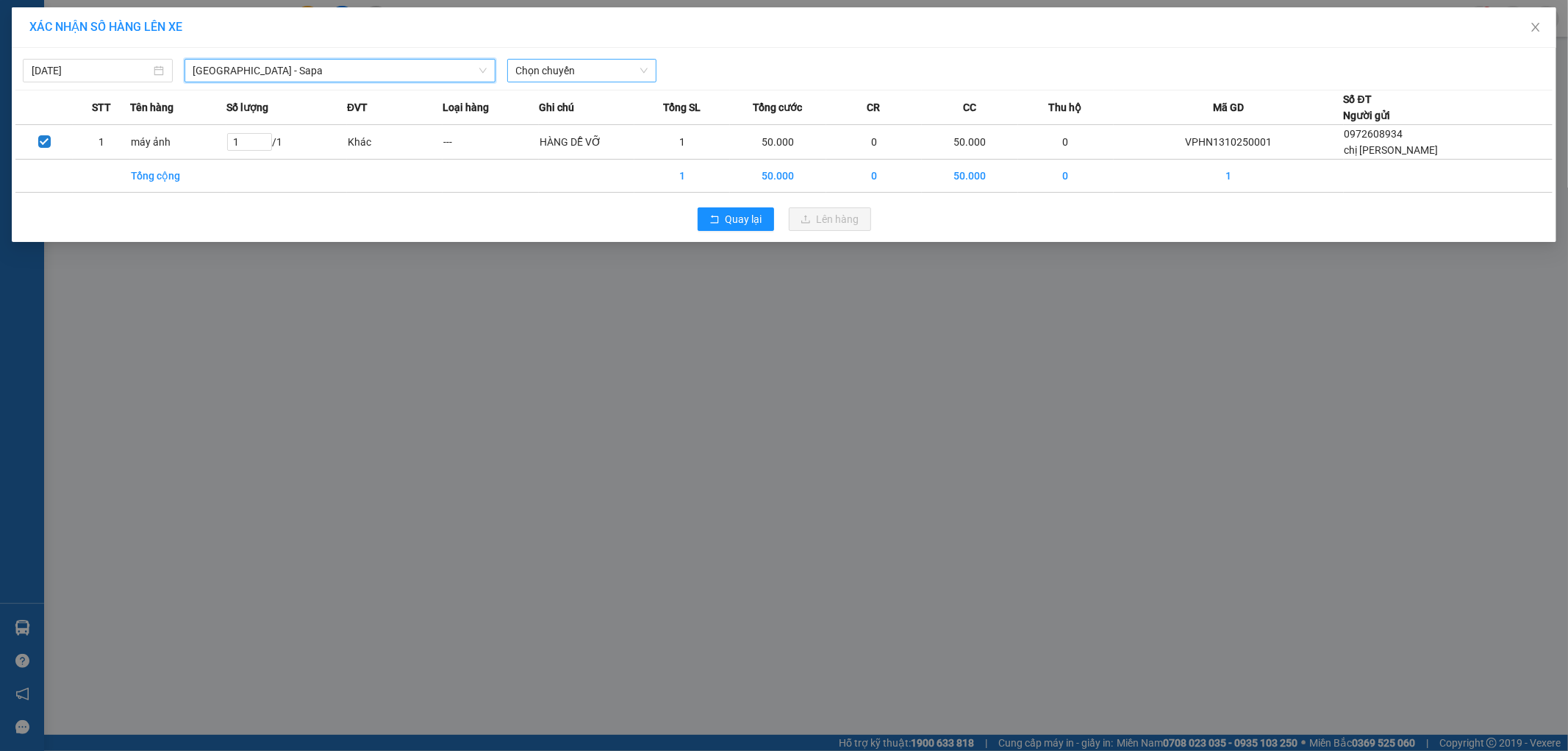
click at [569, 70] on span "Chọn chuyến" at bounding box center [582, 70] width 132 height 22
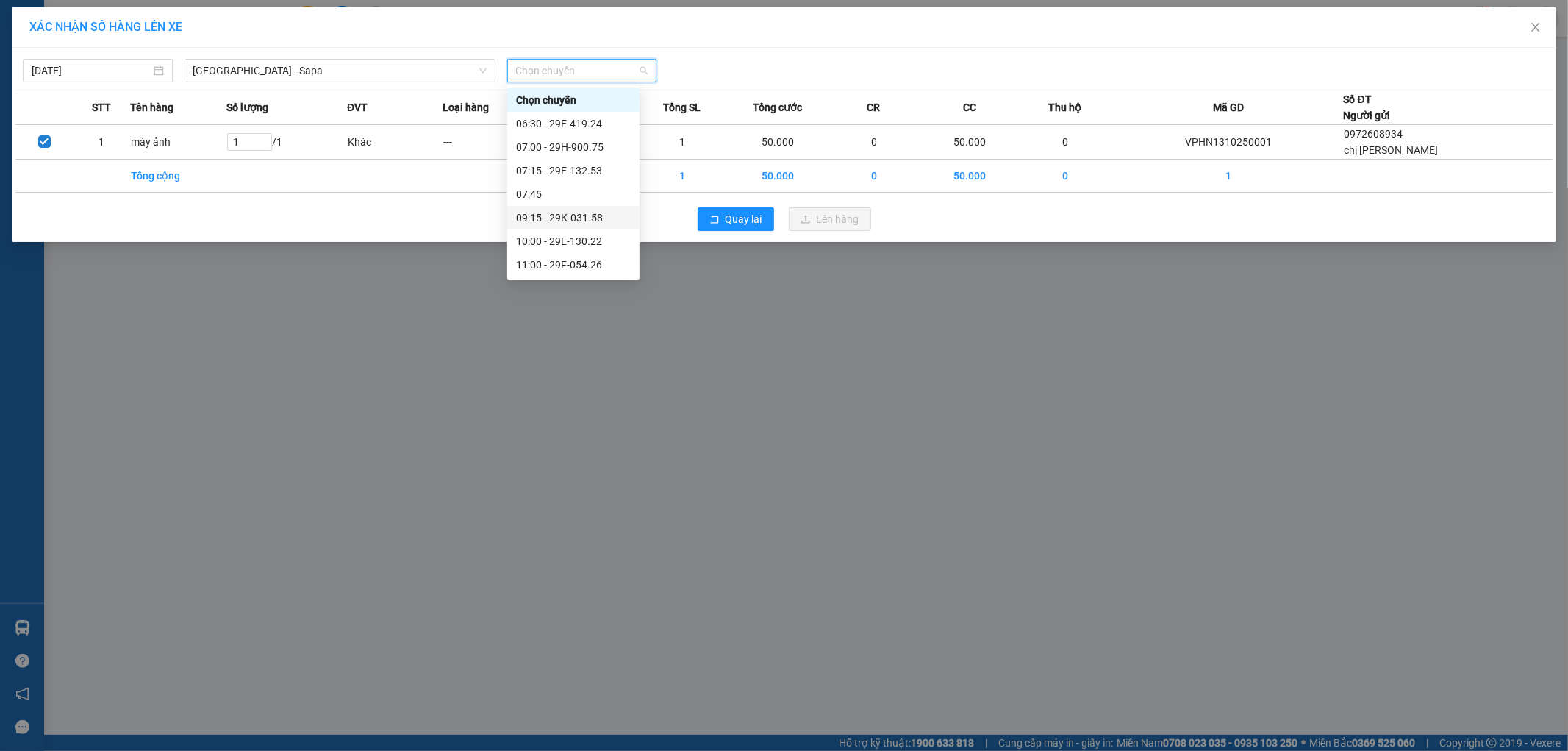
click at [564, 219] on div "09:15 - 29K-031.58" at bounding box center [573, 218] width 115 height 17
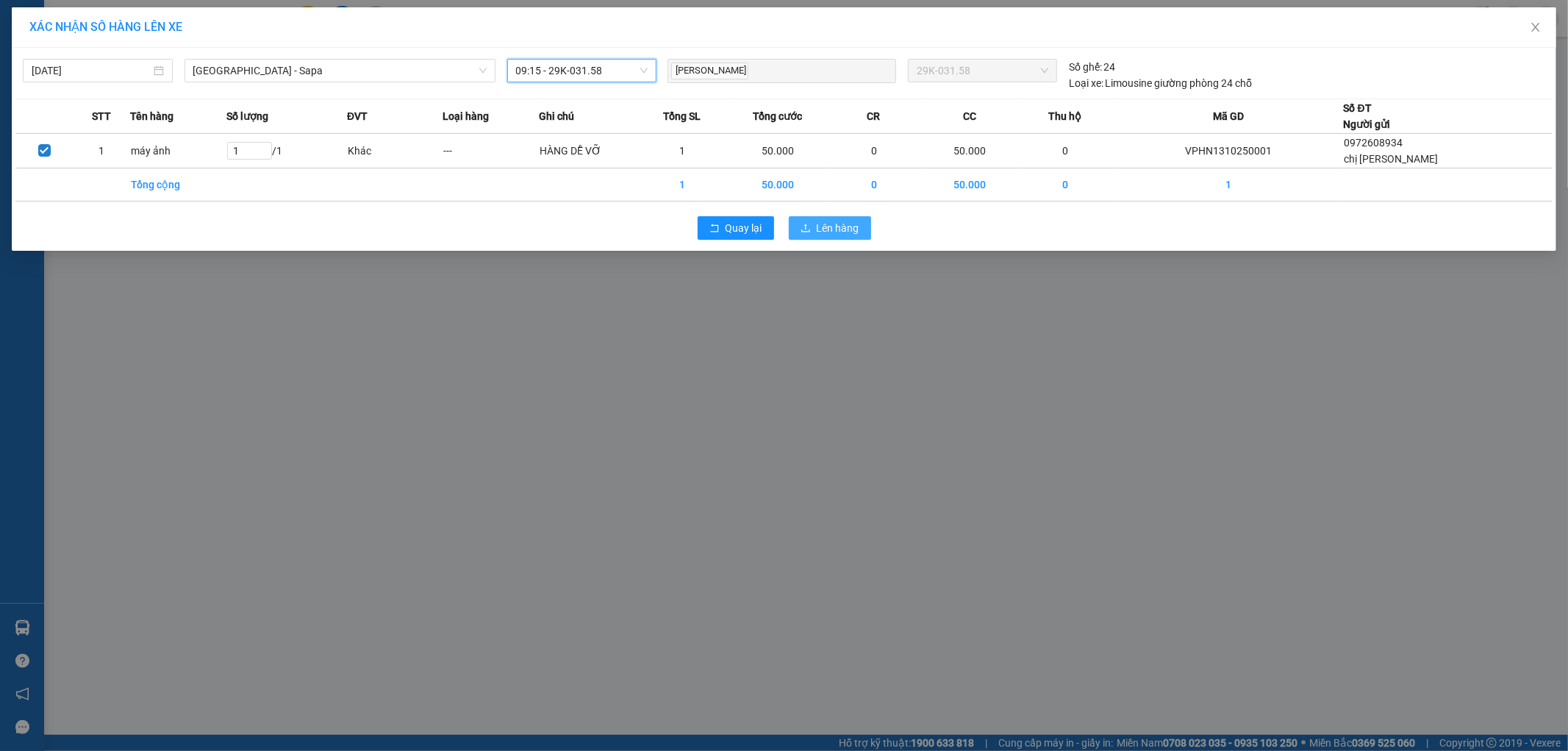
click at [842, 230] on span "Lên hàng" at bounding box center [838, 228] width 43 height 17
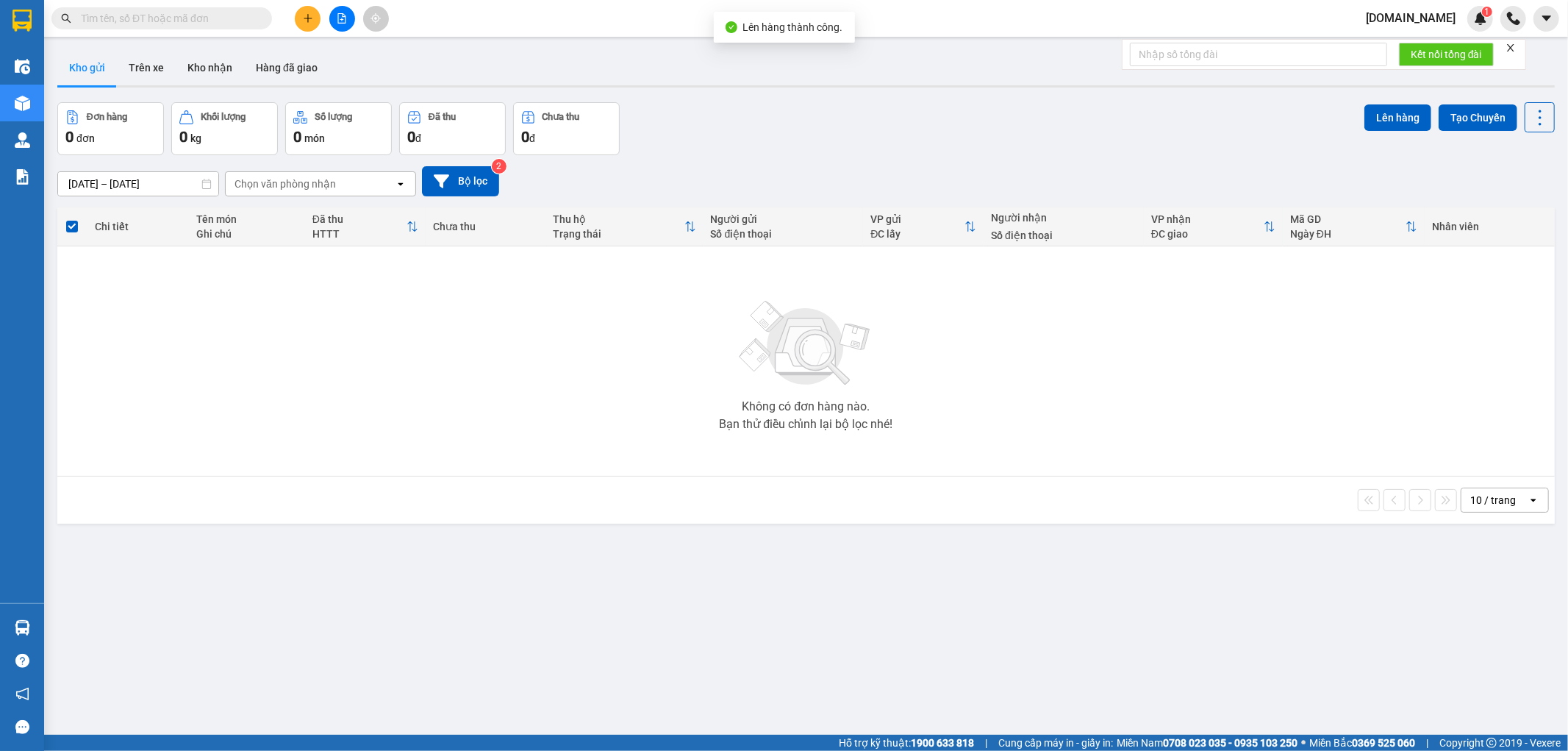
click at [1437, 15] on span "[DOMAIN_NAME]" at bounding box center [1411, 17] width 113 height 18
click at [1414, 40] on span "Đăng xuất" at bounding box center [1425, 45] width 65 height 17
